Goal: Information Seeking & Learning: Understand process/instructions

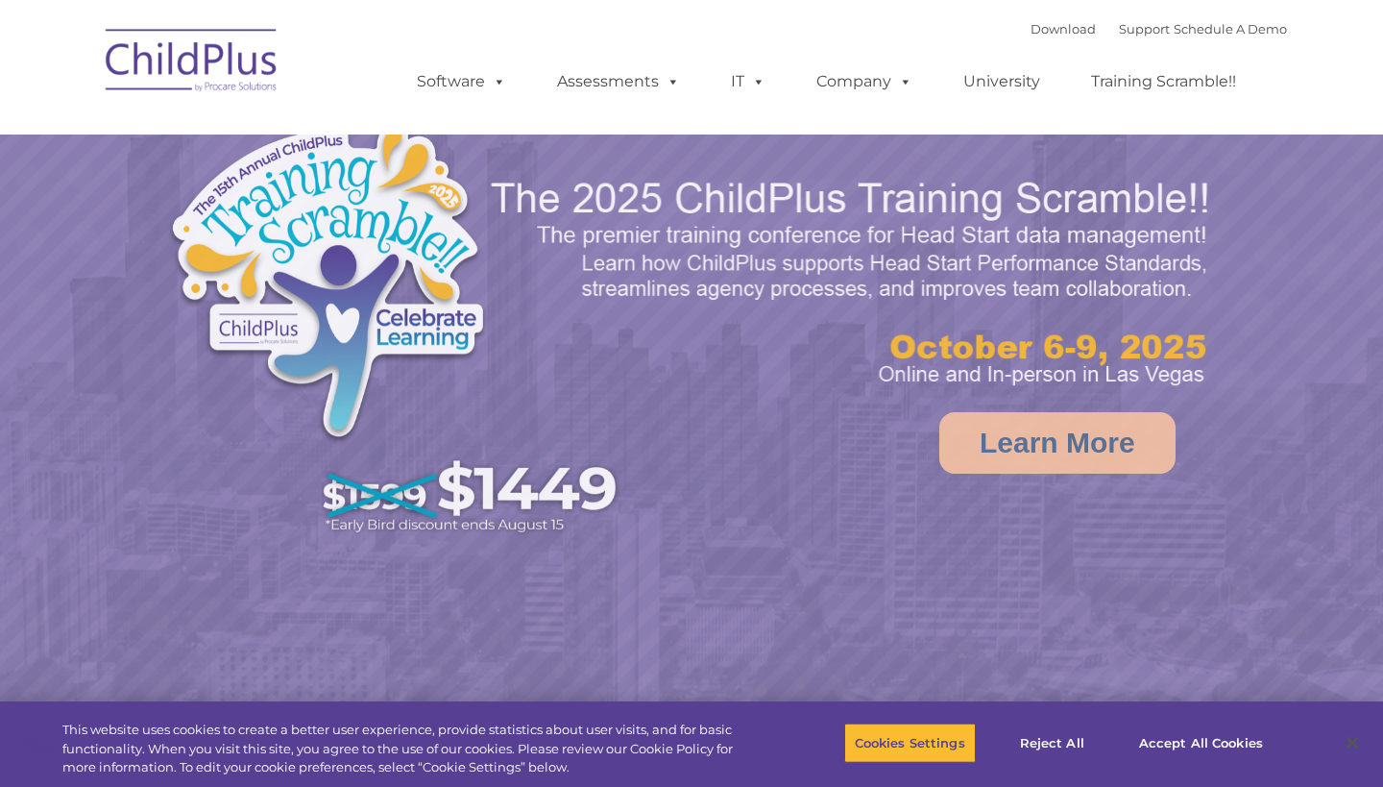
select select "MEDIUM"
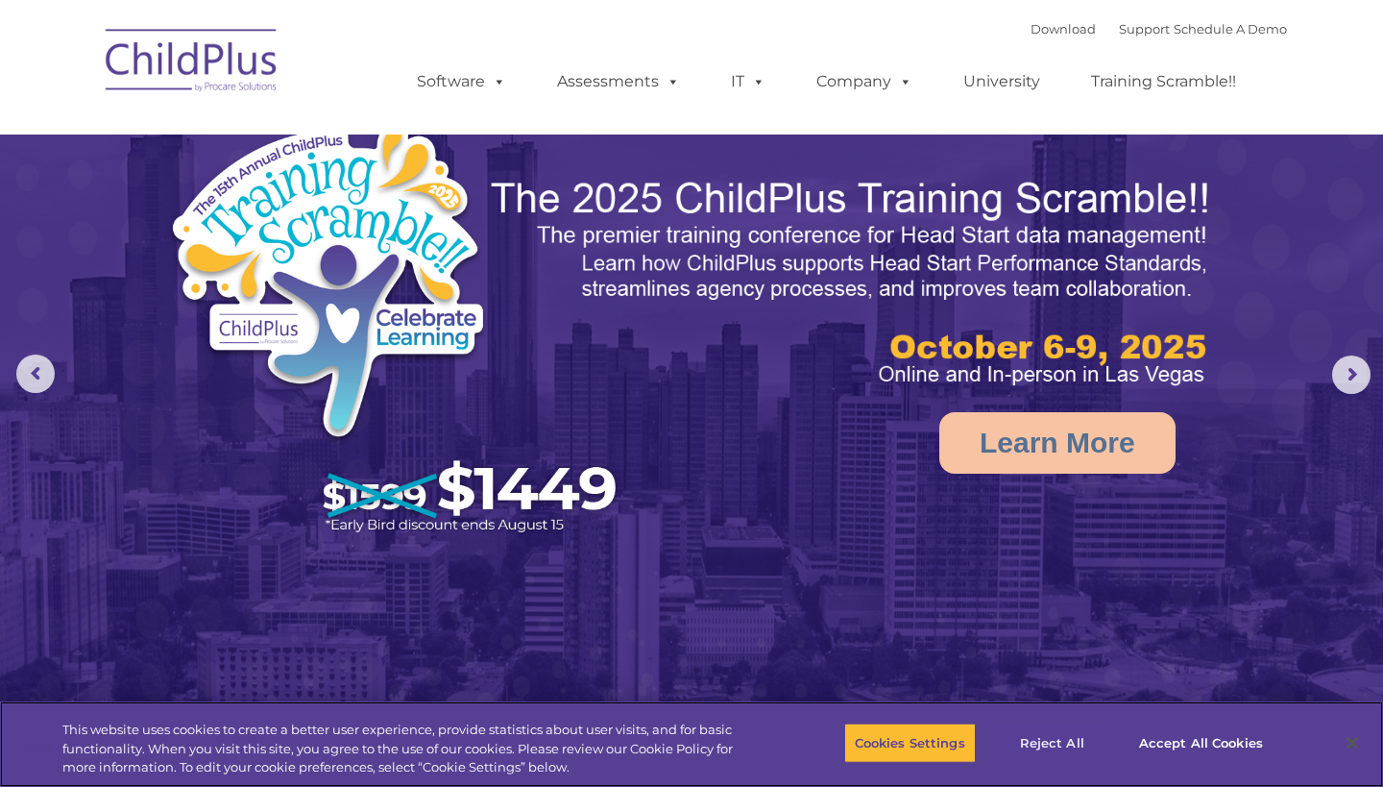
click at [1059, 740] on button "Reject All" at bounding box center [1052, 742] width 120 height 40
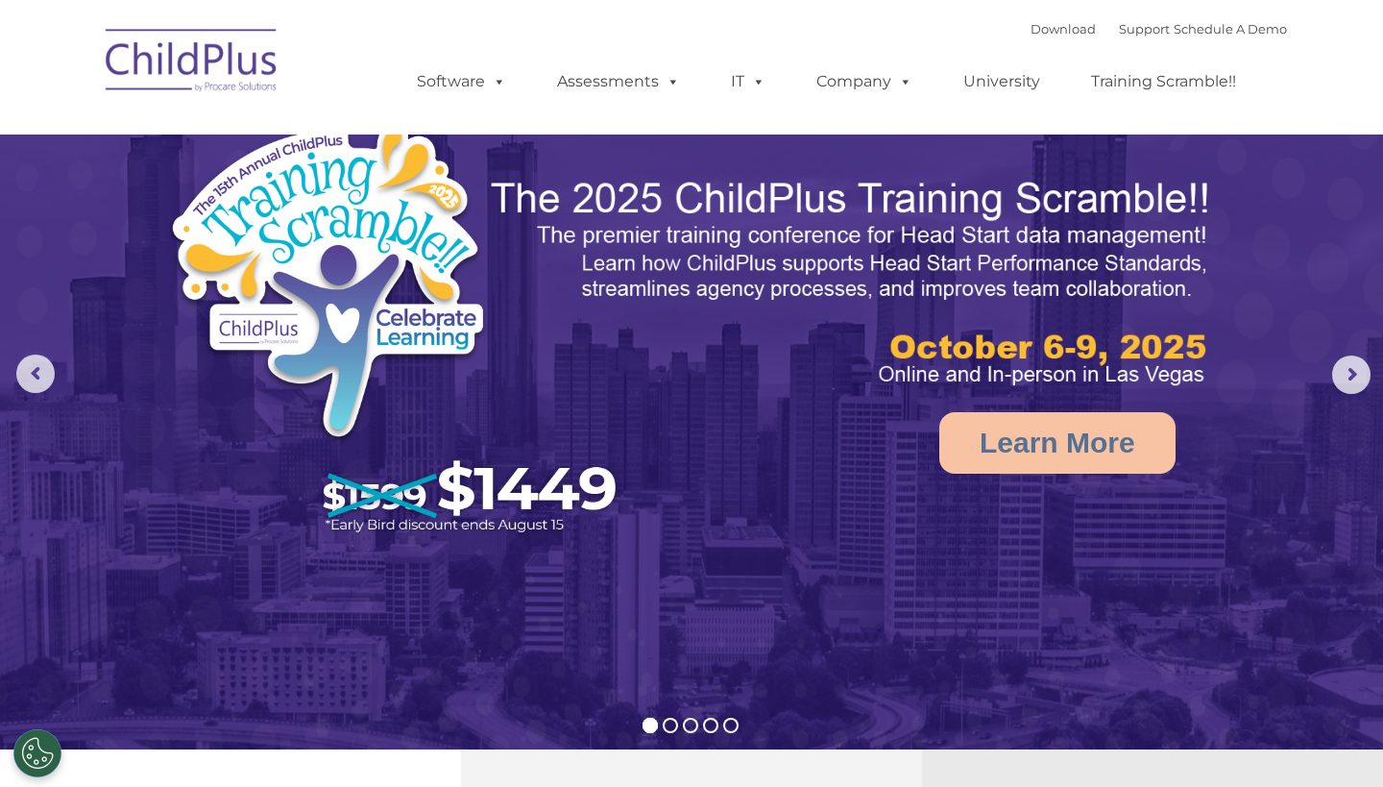
click at [58, 1] on nav "Download Support | Schedule A Demo  MENU MENU Software ChildPlus: The original…" at bounding box center [691, 67] width 1383 height 134
click at [159, 28] on img at bounding box center [192, 63] width 192 height 96
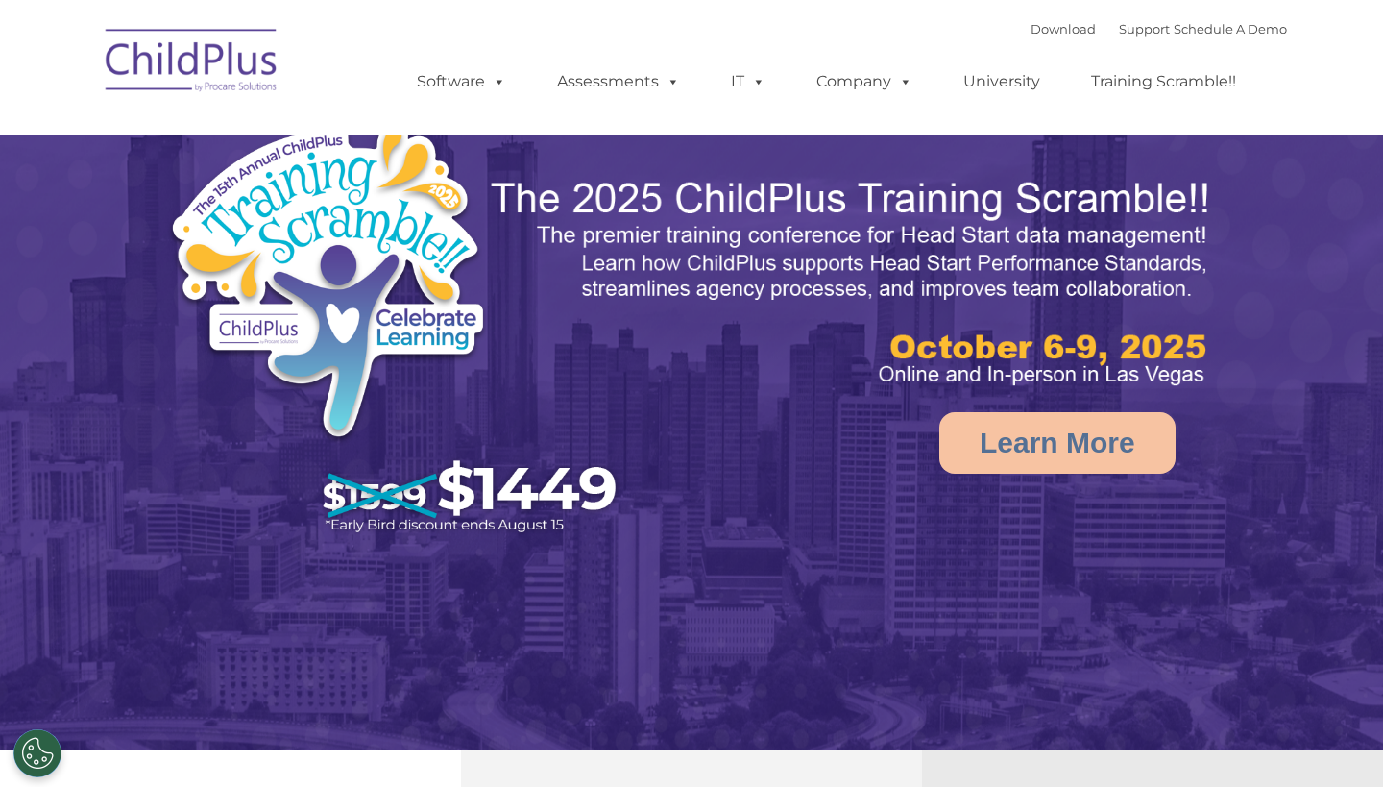
select select "MEDIUM"
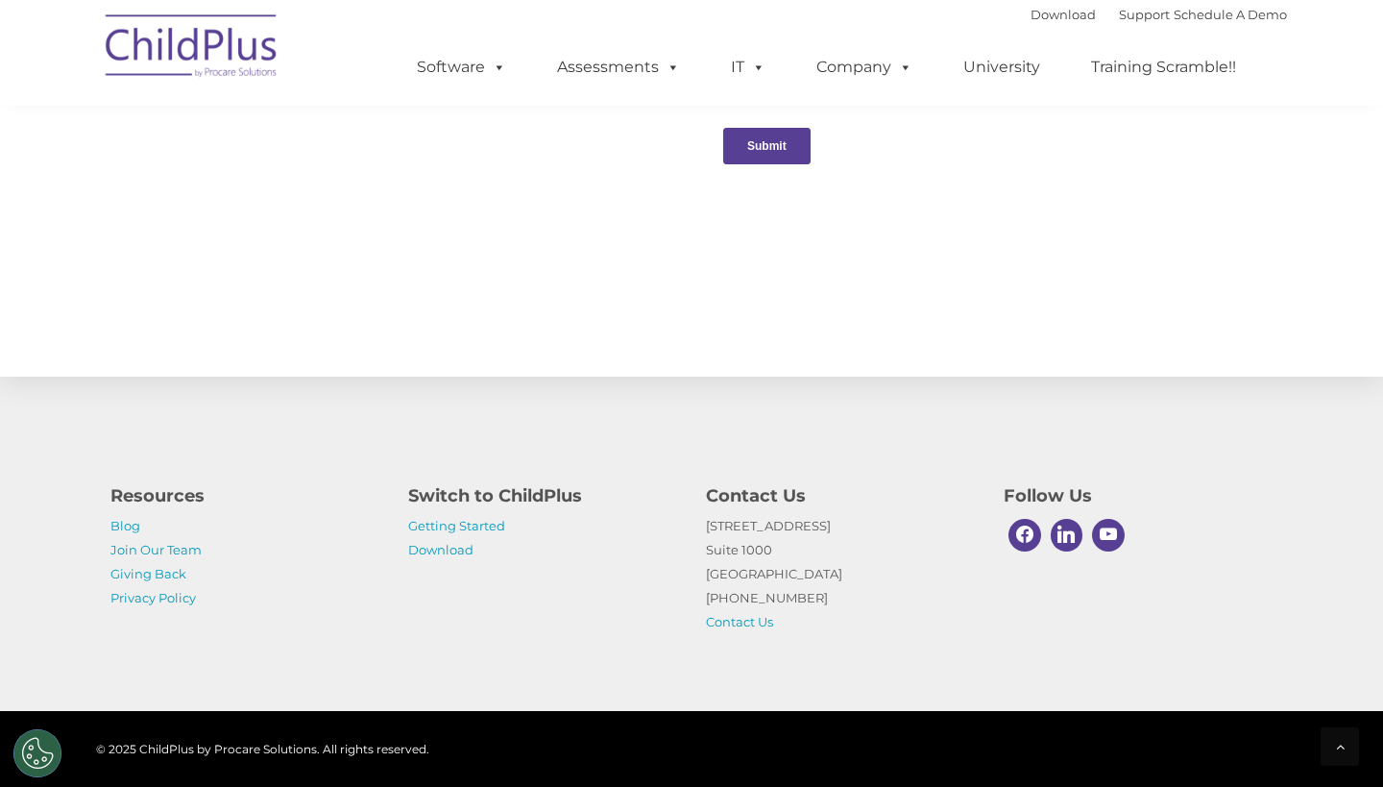
scroll to position [2043, 0]
click at [450, 530] on link "Getting Started" at bounding box center [456, 525] width 97 height 15
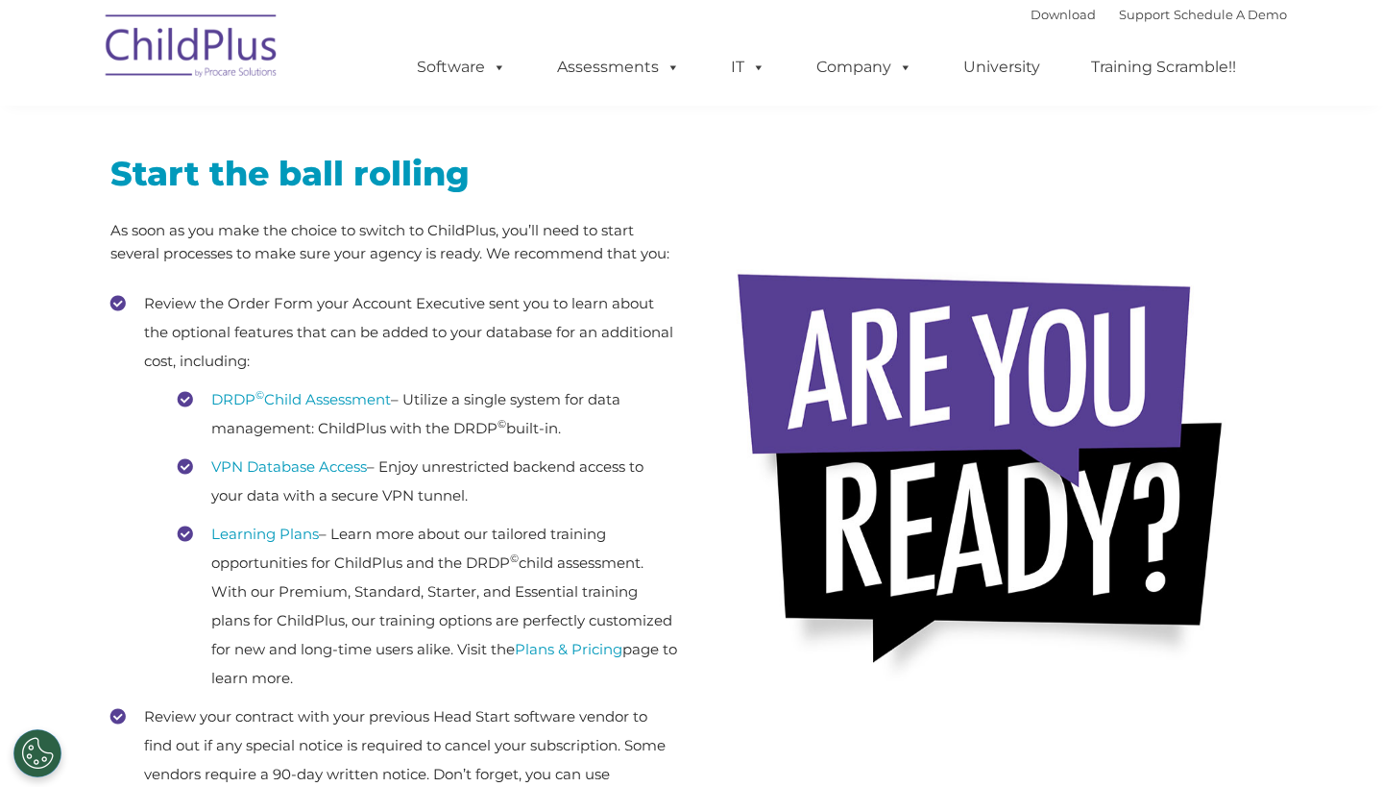
scroll to position [356, 0]
